Goal: Task Accomplishment & Management: Use online tool/utility

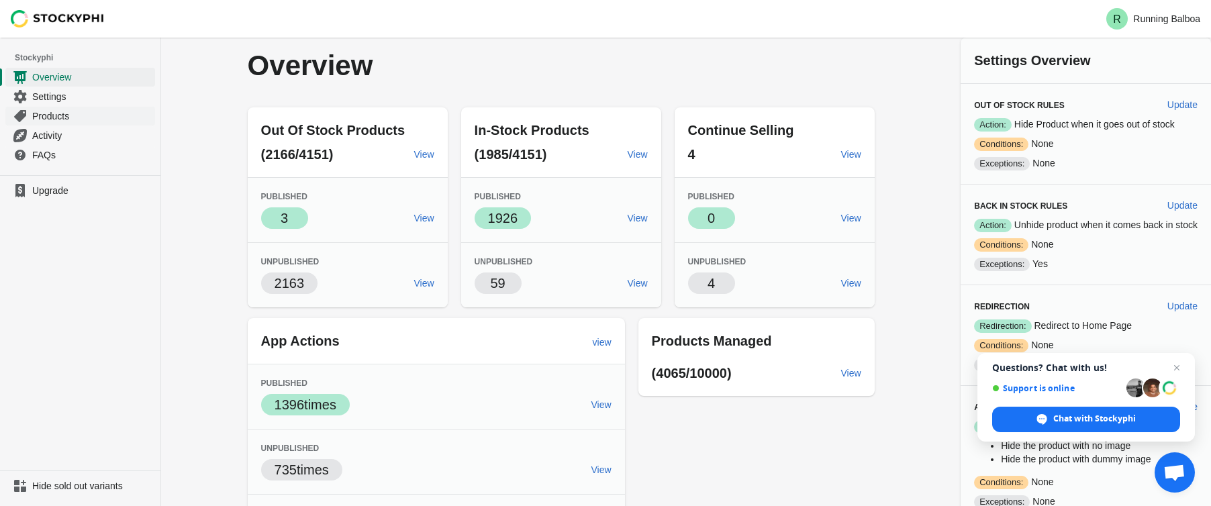
click at [66, 116] on span "Products" at bounding box center [92, 115] width 120 height 13
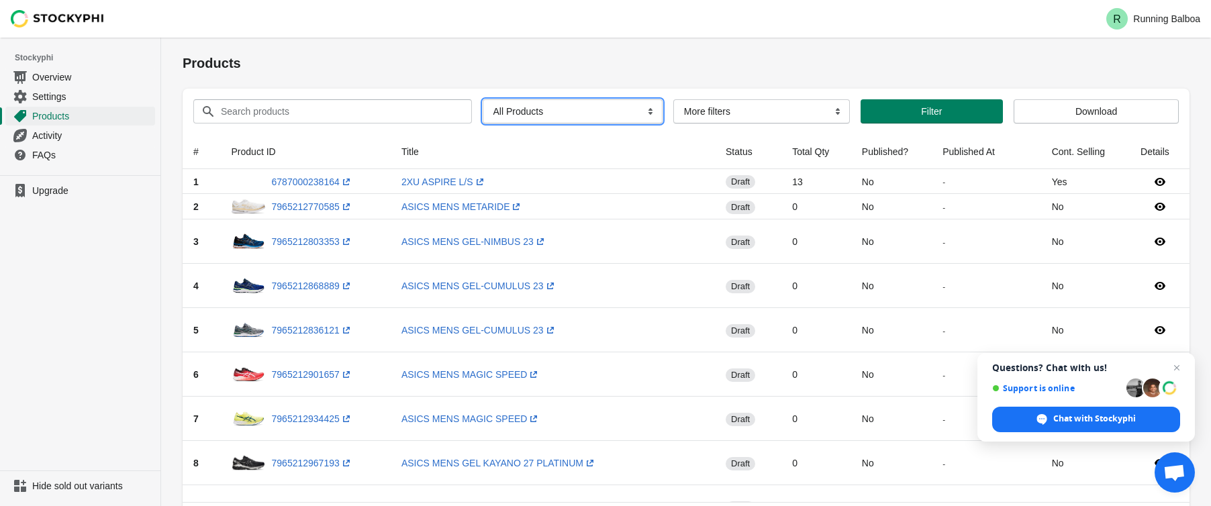
click at [617, 113] on select "All Products InStock InStock Published InStock Un-Published OOS OOS Published O…" at bounding box center [573, 111] width 180 height 24
select select "instock_has_no_image"
click at [483, 99] on select "All Products InStock InStock Published InStock Un-Published OOS OOS Published O…" at bounding box center [573, 111] width 180 height 24
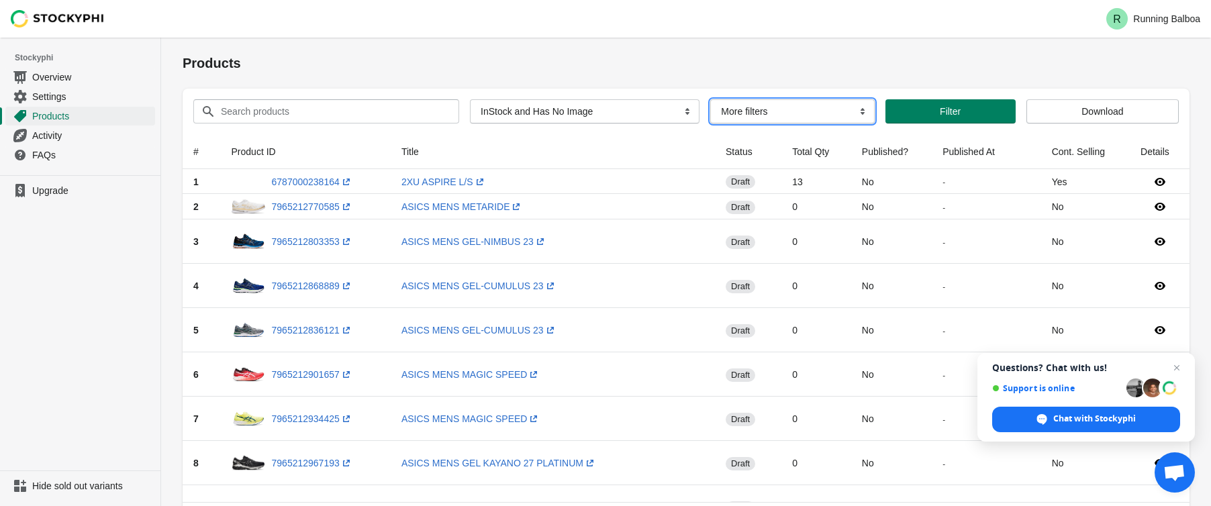
click at [802, 117] on select "More filters Delayed product hide" at bounding box center [792, 111] width 164 height 24
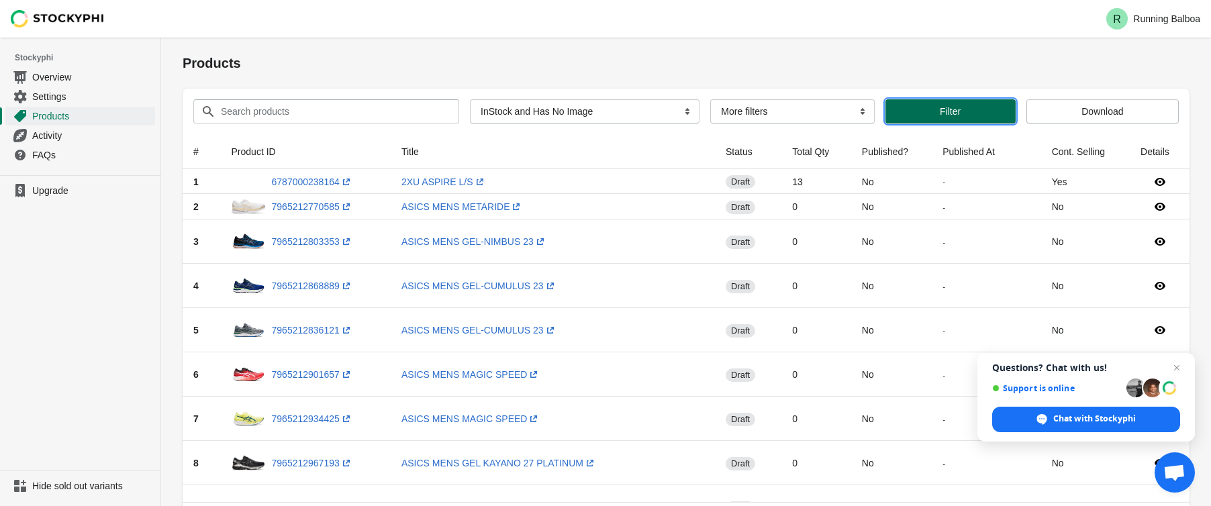
click at [964, 111] on span "Filter" at bounding box center [950, 111] width 109 height 11
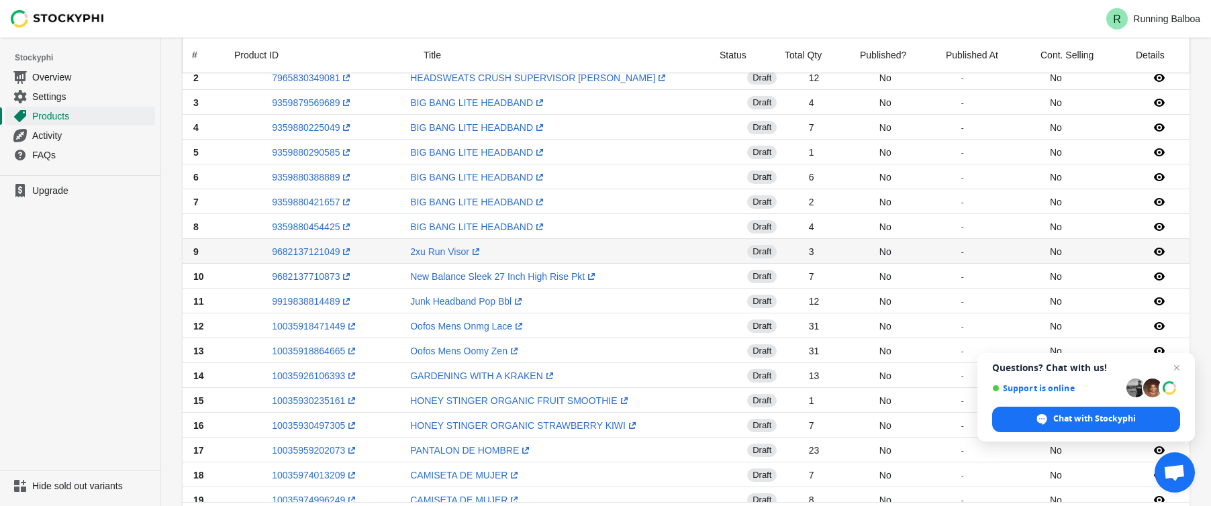
scroll to position [47, 0]
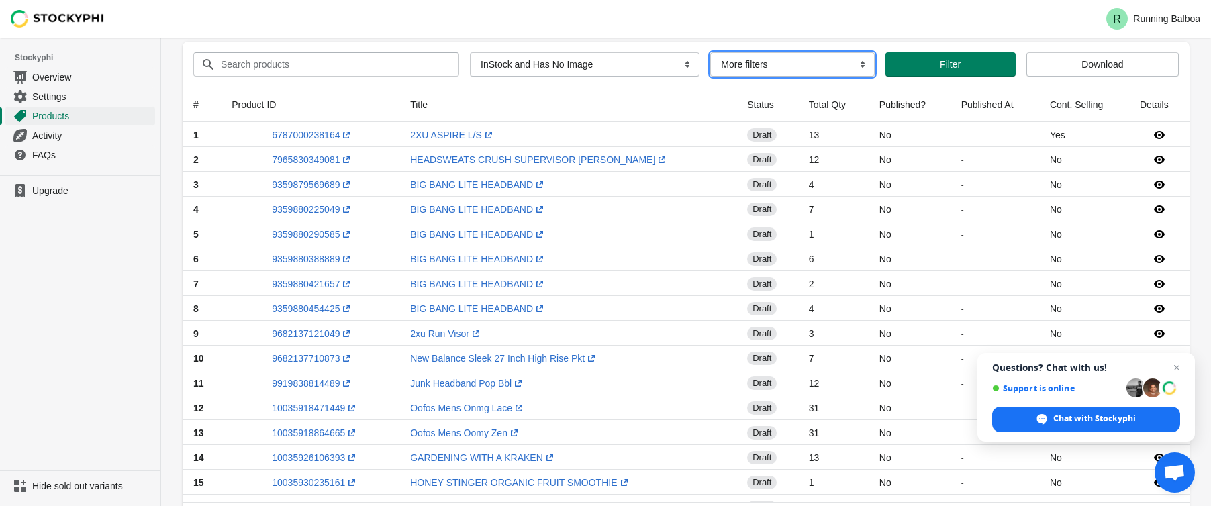
click at [815, 64] on select "More filters Delayed product hide" at bounding box center [792, 64] width 164 height 24
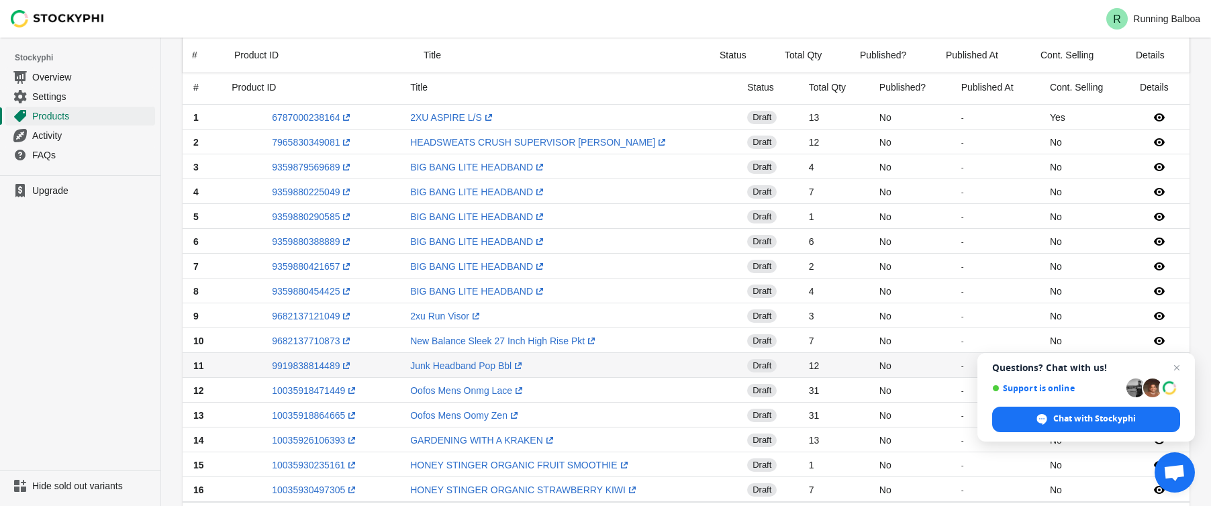
scroll to position [0, 0]
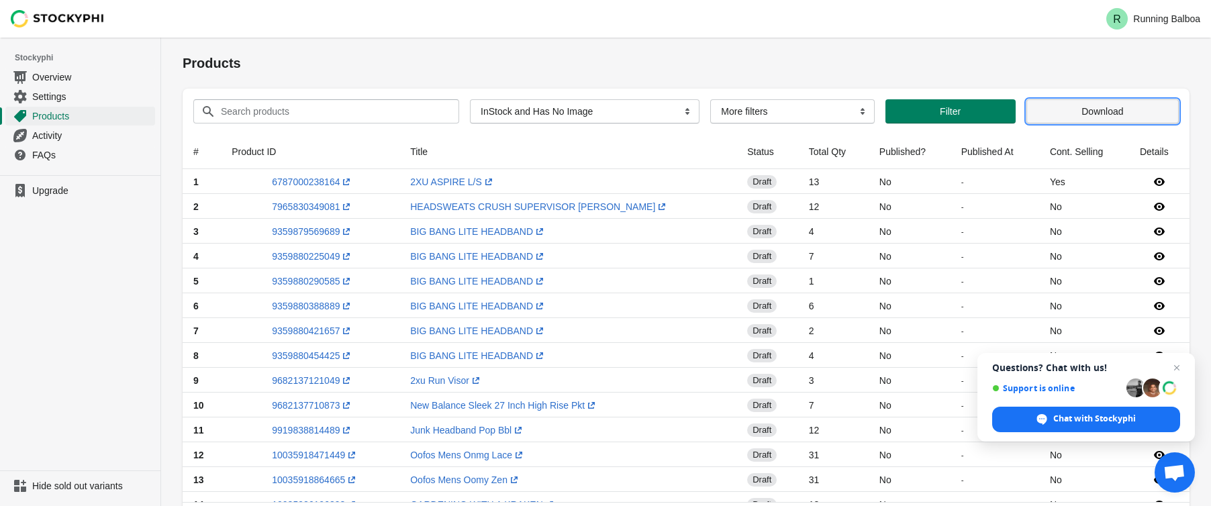
click at [1093, 107] on span "Download" at bounding box center [1102, 111] width 42 height 11
